Goal: Task Accomplishment & Management: Use online tool/utility

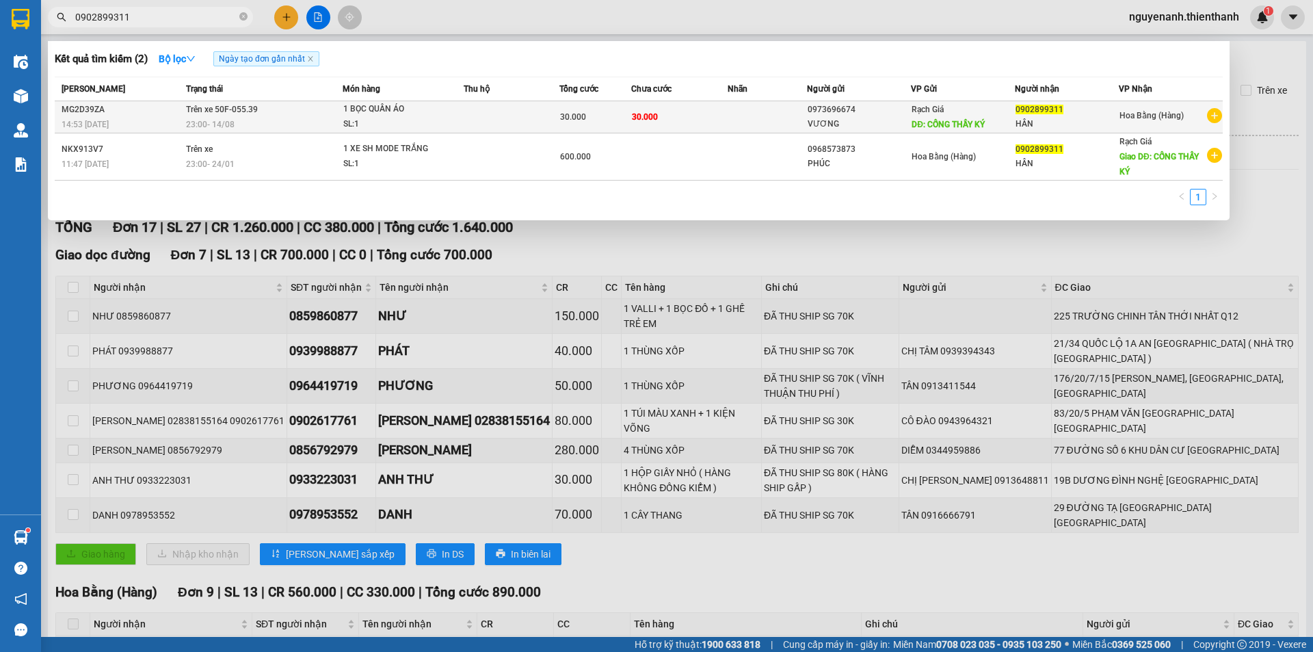
type input "0902899311"
click at [1052, 116] on div "0902899311" at bounding box center [1066, 110] width 103 height 14
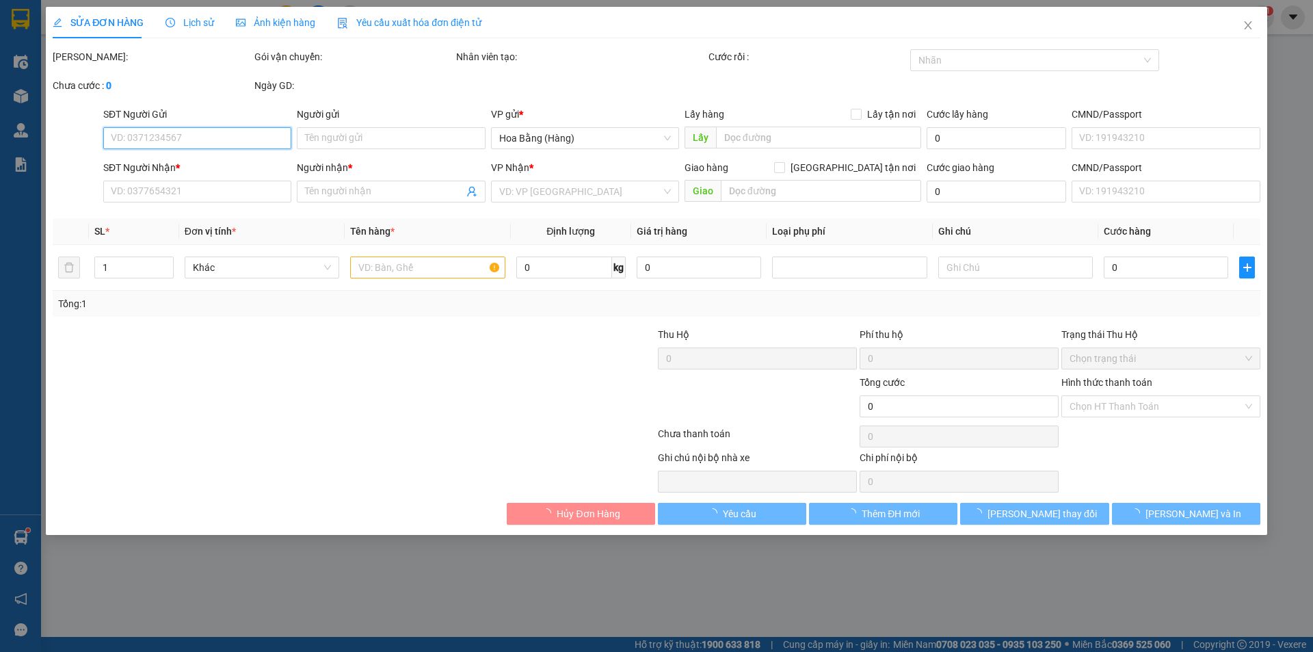
type input "0973696674"
type input "VƯƠNG"
type input "CỐNG THẦY KÝ"
type input "0902899311"
type input "HÂN"
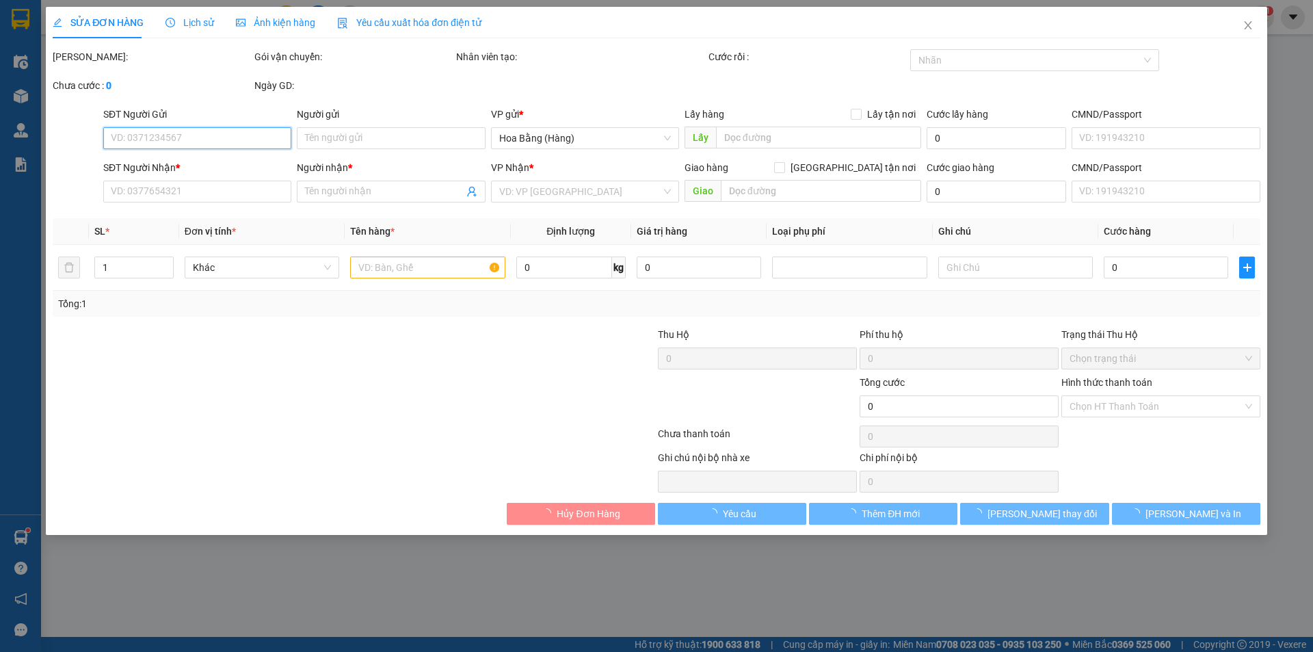
type input "30.000"
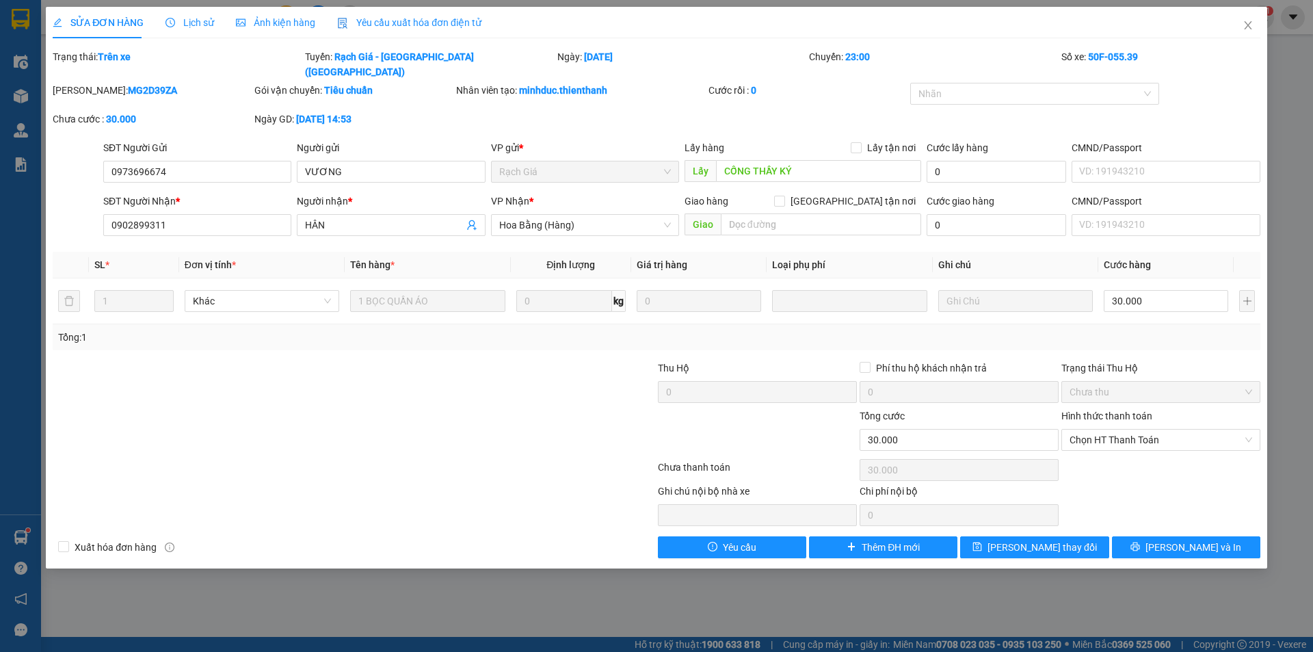
click at [194, 24] on span "Lịch sử" at bounding box center [189, 22] width 49 height 11
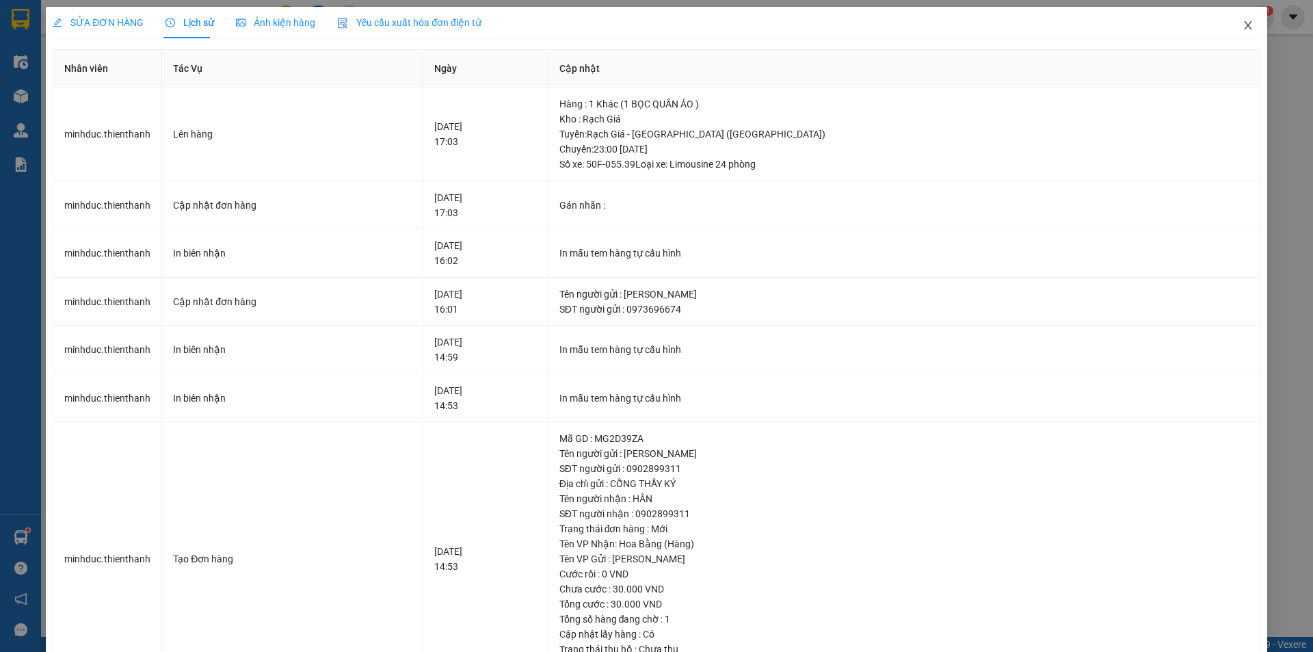
click at [1244, 24] on icon "close" at bounding box center [1248, 25] width 8 height 8
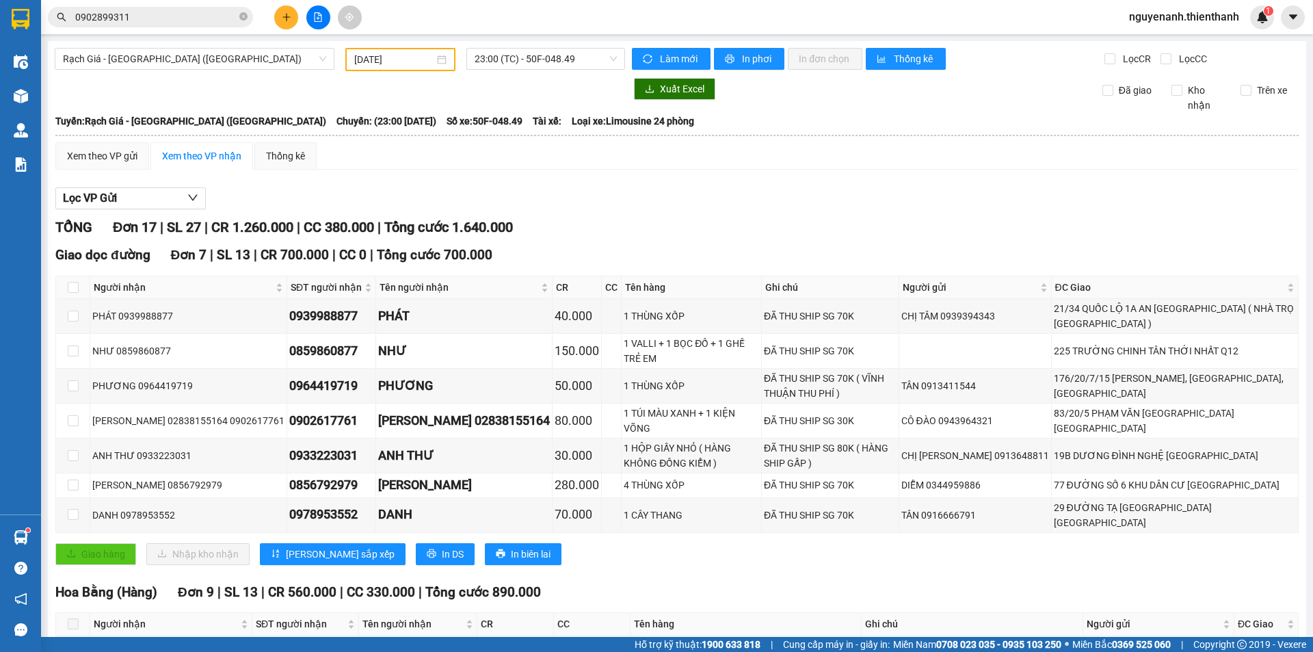
scroll to position [342, 0]
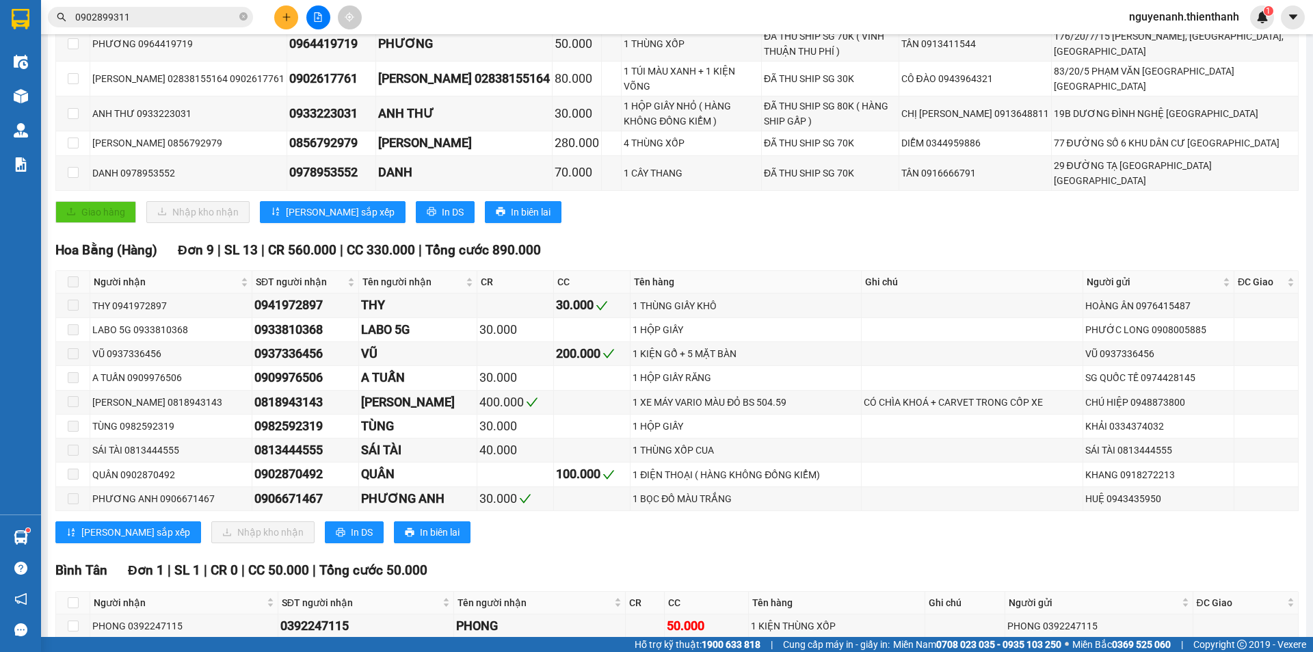
click at [152, 15] on input "0902899311" at bounding box center [155, 17] width 161 height 15
paste input "0768995222"
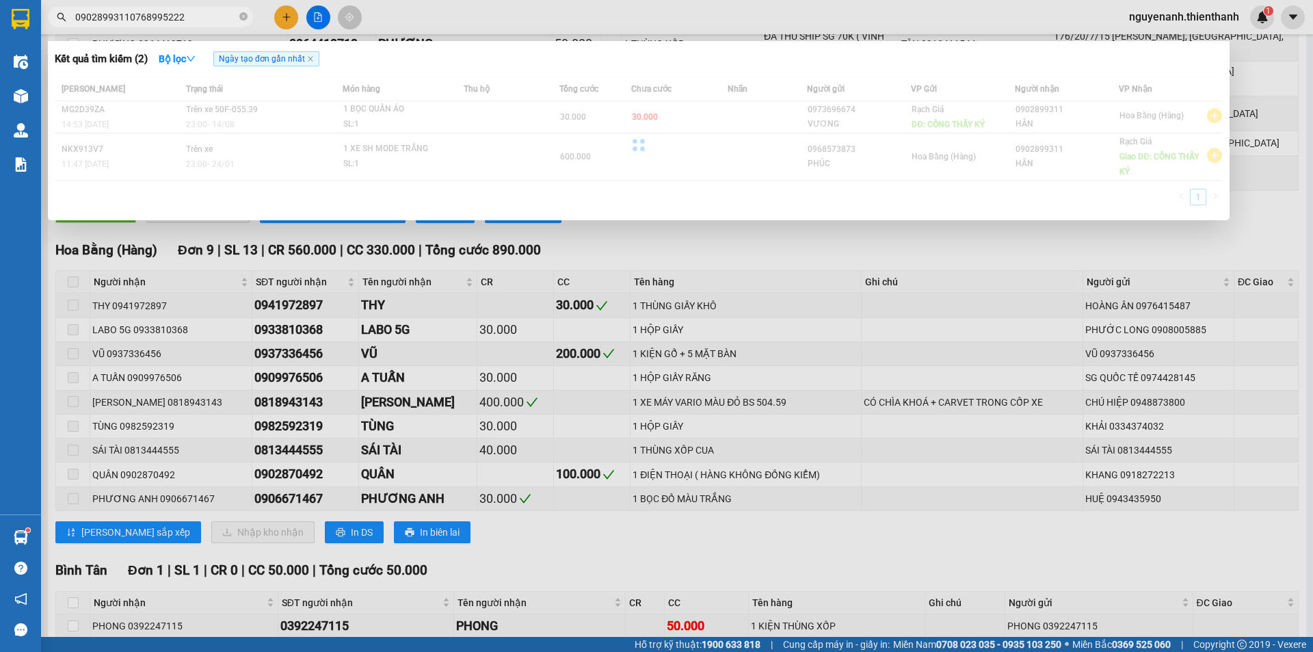
paste input "text"
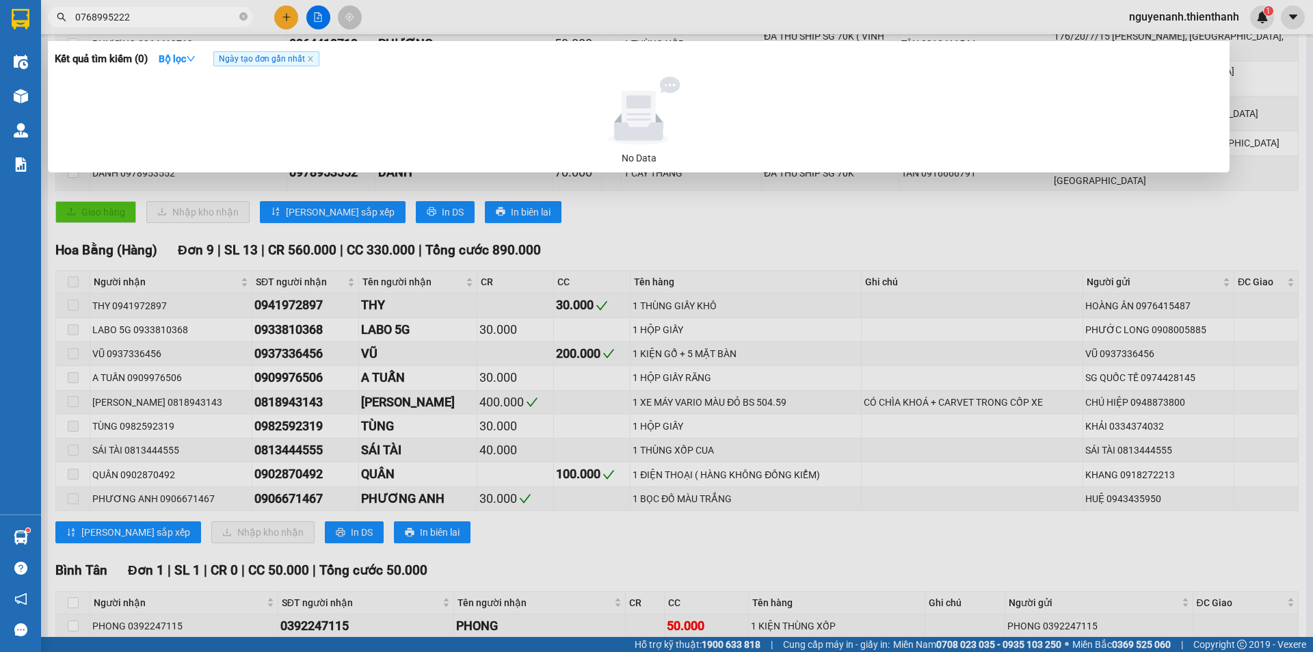
type input "0768995222"
click at [743, 210] on div at bounding box center [656, 326] width 1313 height 652
